Goal: Check status: Check status

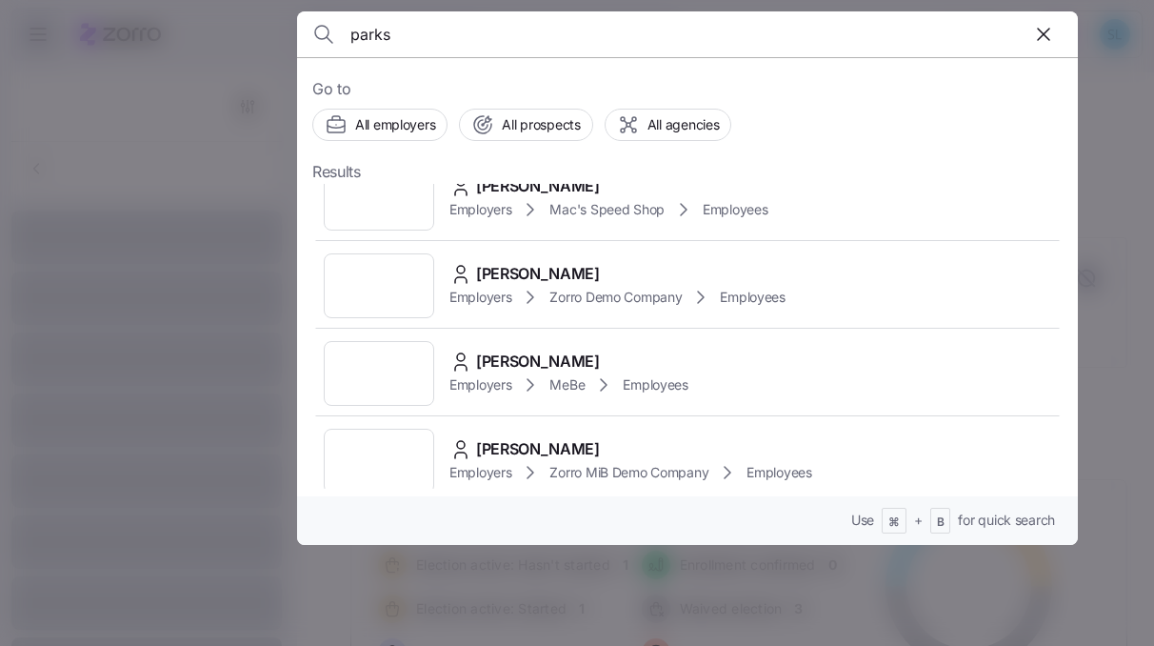
scroll to position [320, 0]
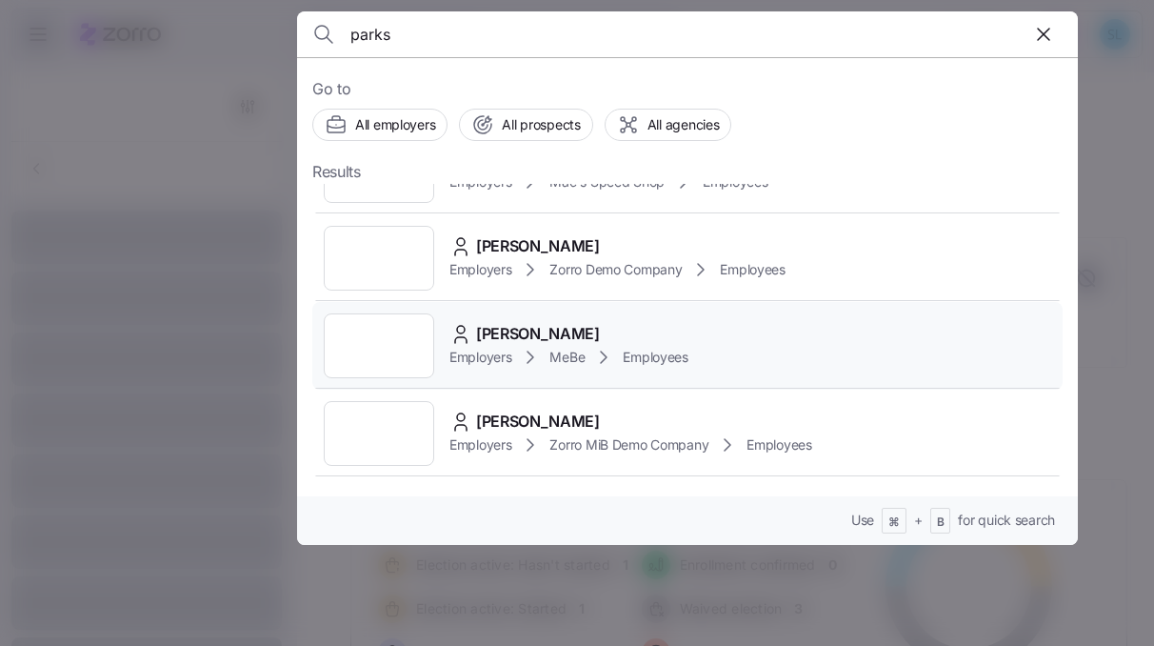
type input "parks"
click at [516, 318] on div "Courtney Parks Employers MeBe Employees" at bounding box center [687, 346] width 750 height 88
